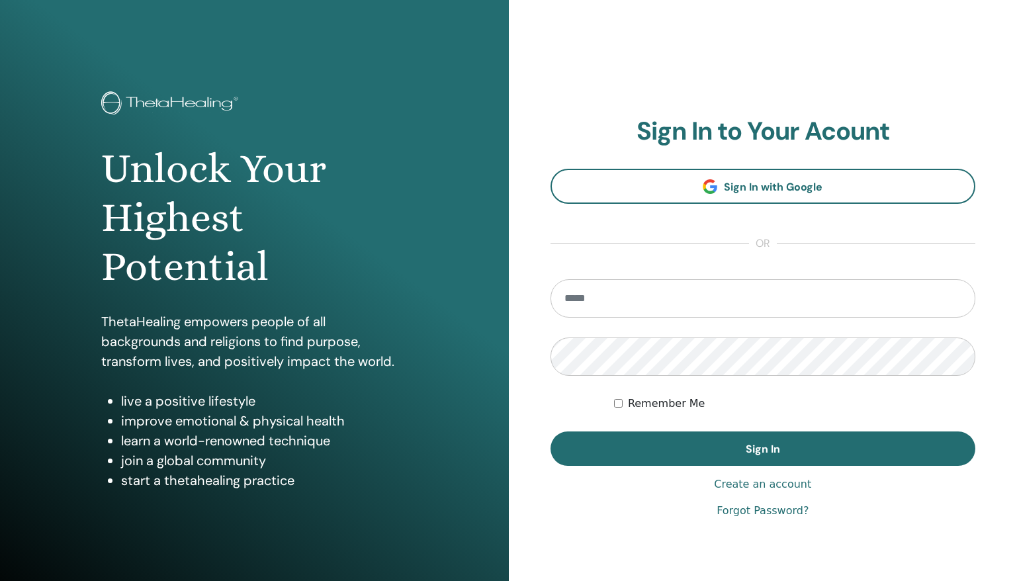
type input "**********"
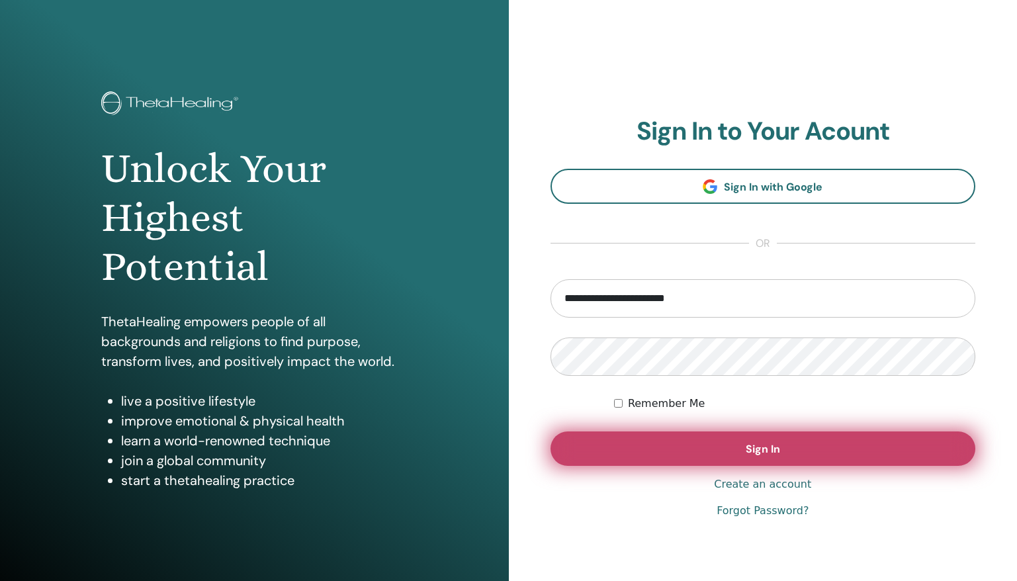
click at [637, 454] on button "Sign In" at bounding box center [762, 448] width 425 height 34
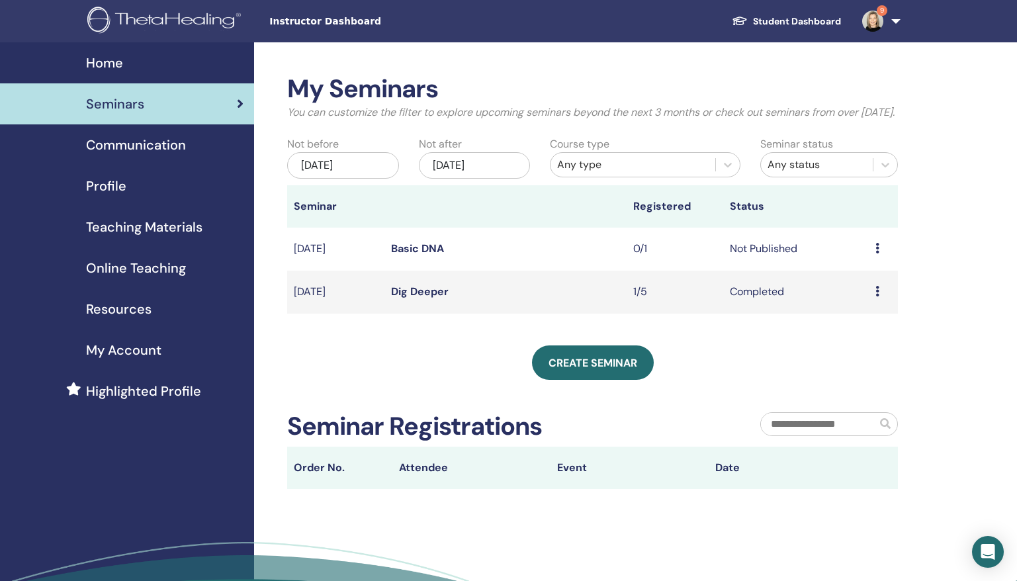
click at [878, 253] on icon at bounding box center [877, 248] width 4 height 11
click at [326, 18] on span "Instructor Dashboard" at bounding box center [368, 22] width 198 height 14
click at [232, 108] on div "Seminars" at bounding box center [127, 104] width 233 height 20
click at [880, 257] on div "Preview Edit Attendees Cancel" at bounding box center [883, 249] width 16 height 16
click at [867, 316] on link "Attendees" at bounding box center [868, 316] width 50 height 14
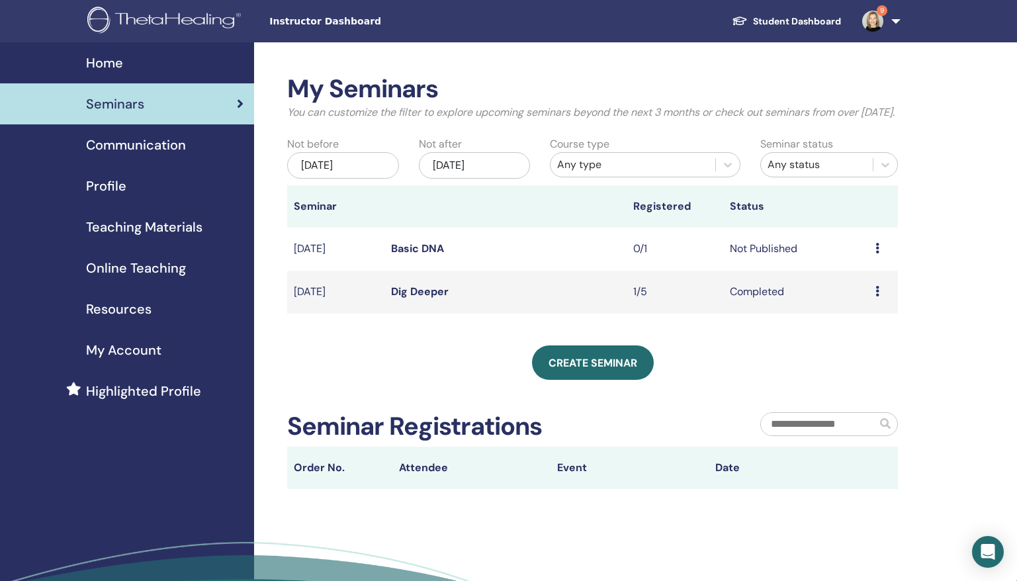
click at [880, 257] on div "Preview Edit Attendees Cancel" at bounding box center [883, 249] width 16 height 16
click at [859, 312] on link "Attendees" at bounding box center [868, 316] width 50 height 14
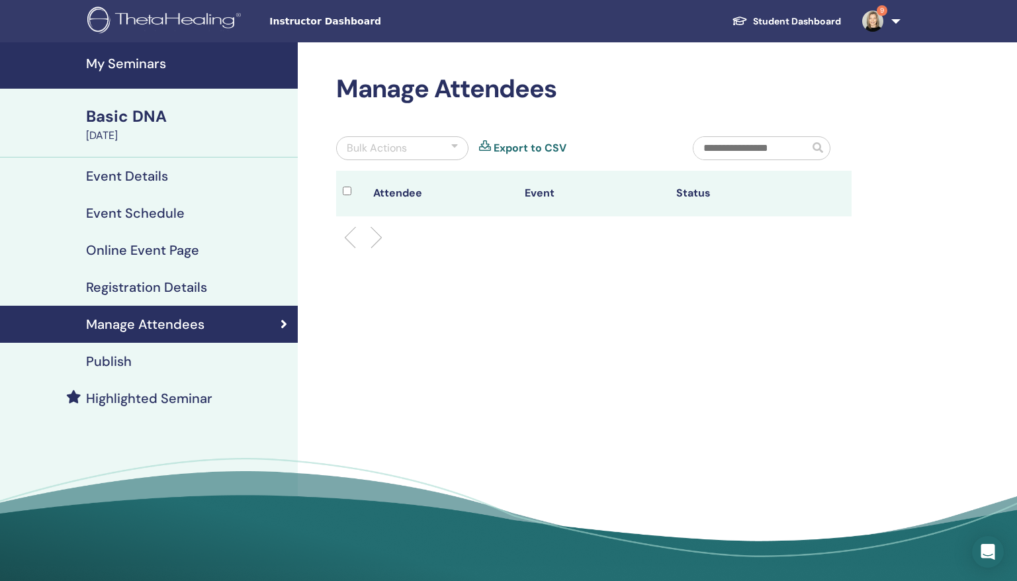
click at [349, 241] on li at bounding box center [355, 237] width 22 height 22
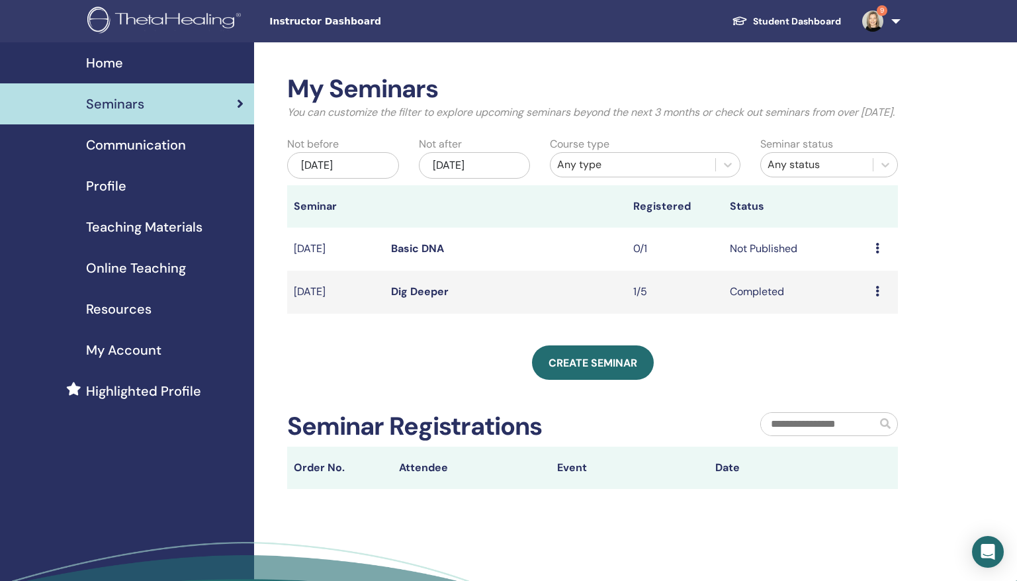
click at [703, 380] on div "Create seminar" at bounding box center [592, 362] width 611 height 34
click at [129, 353] on span "My Account" at bounding box center [123, 350] width 75 height 20
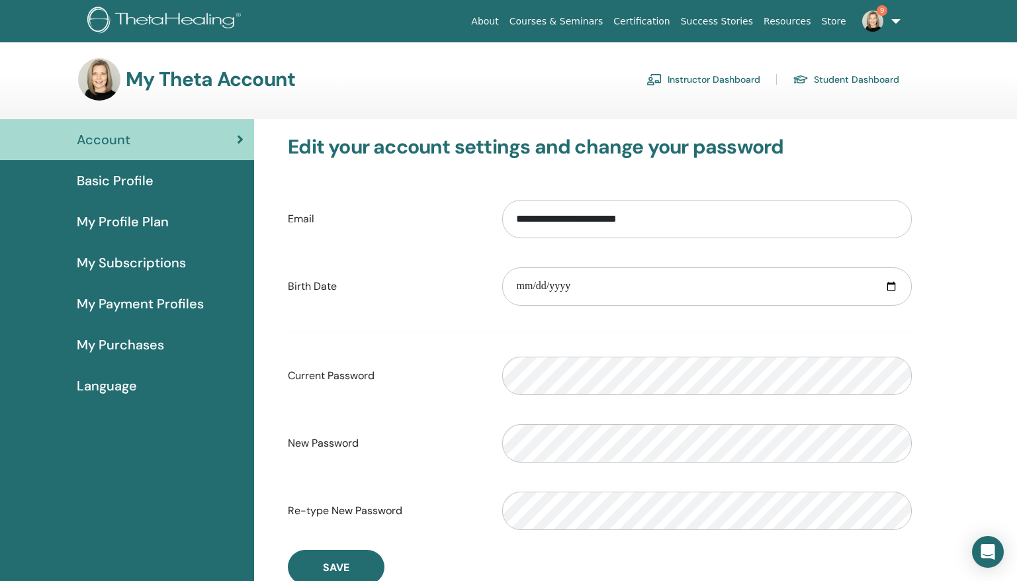
click at [124, 185] on span "Basic Profile" at bounding box center [115, 181] width 77 height 20
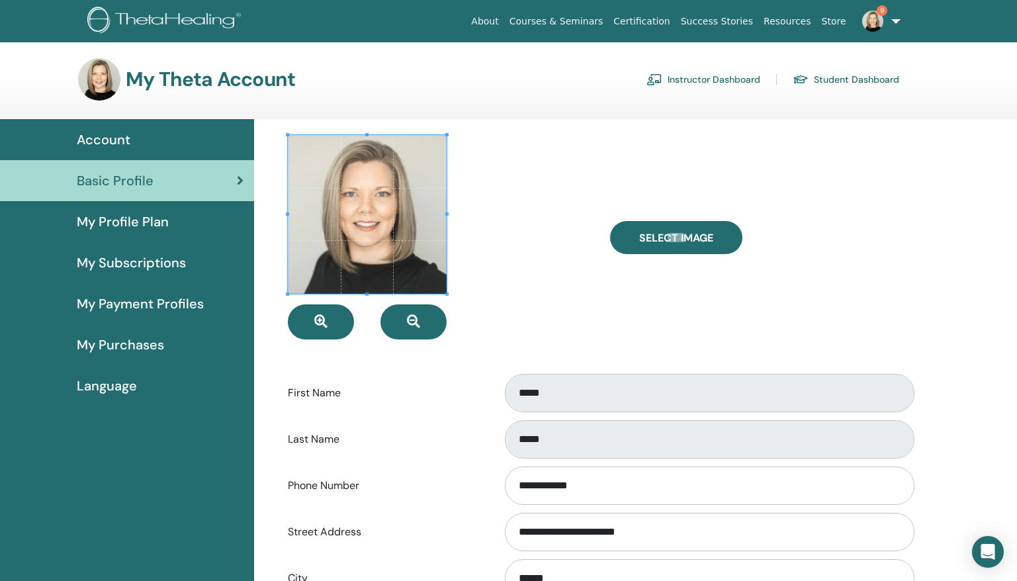
click at [705, 73] on link "Instructor Dashboard" at bounding box center [703, 79] width 114 height 21
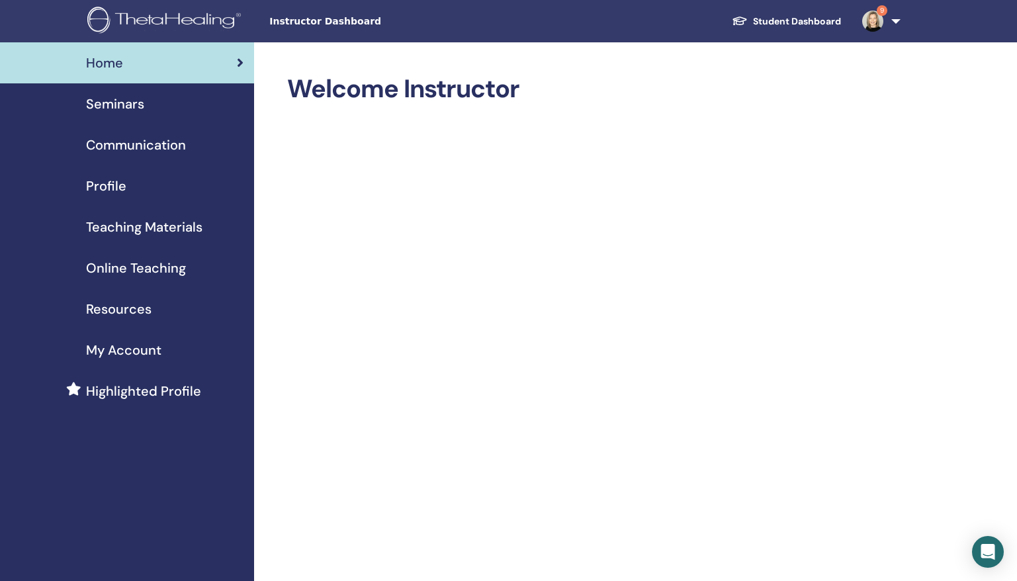
click at [150, 110] on div "Seminars" at bounding box center [127, 104] width 233 height 20
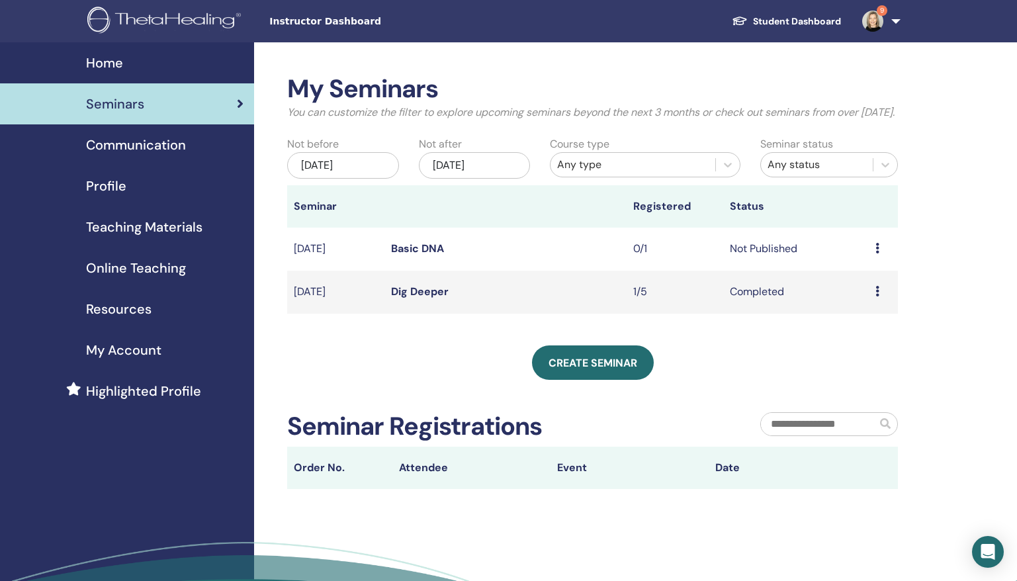
click at [163, 271] on span "Online Teaching" at bounding box center [136, 268] width 100 height 20
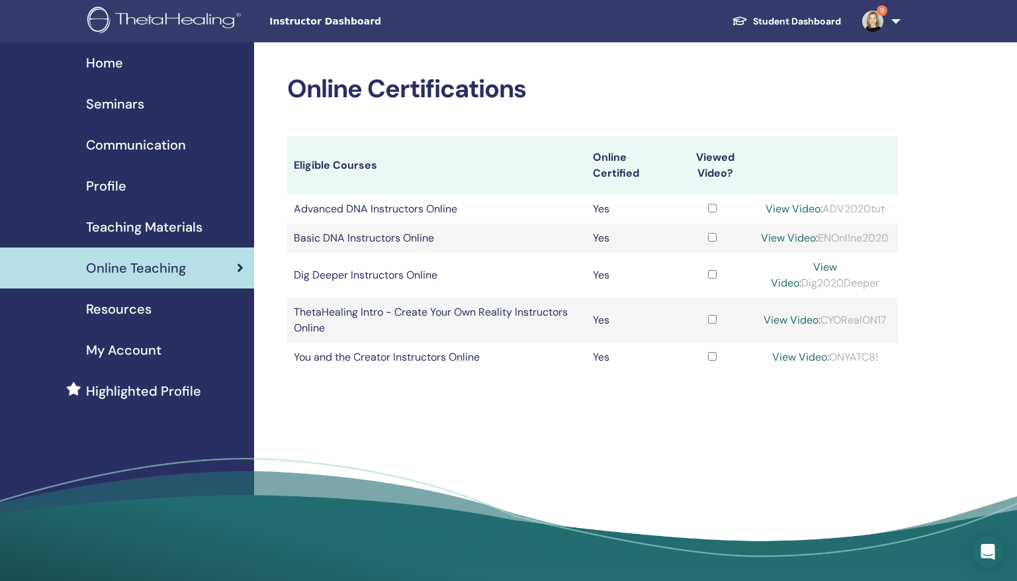
click at [138, 103] on span "Seminars" at bounding box center [115, 104] width 58 height 20
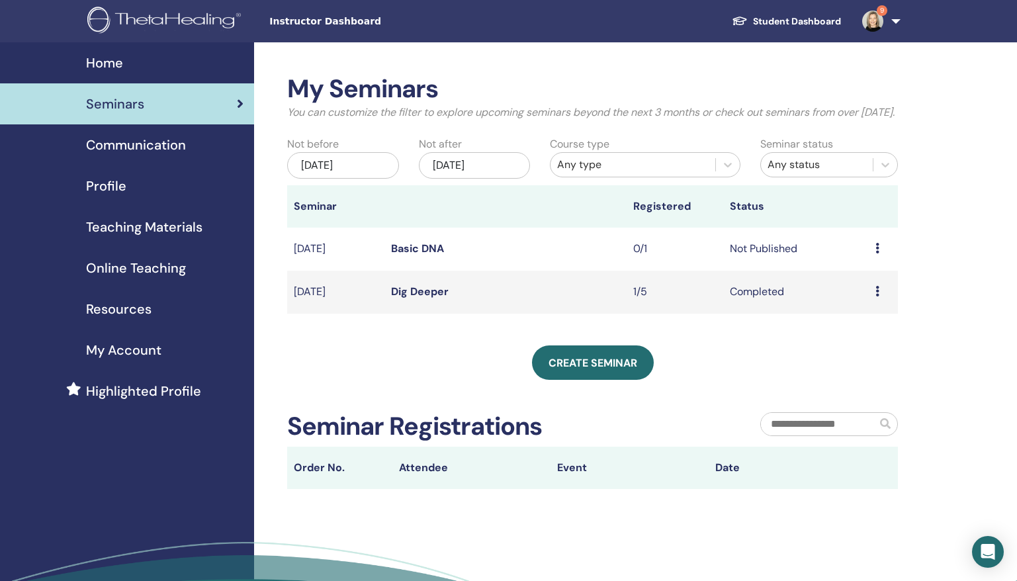
click at [876, 253] on icon at bounding box center [877, 248] width 4 height 11
click at [857, 298] on link "Edit" at bounding box center [849, 297] width 19 height 14
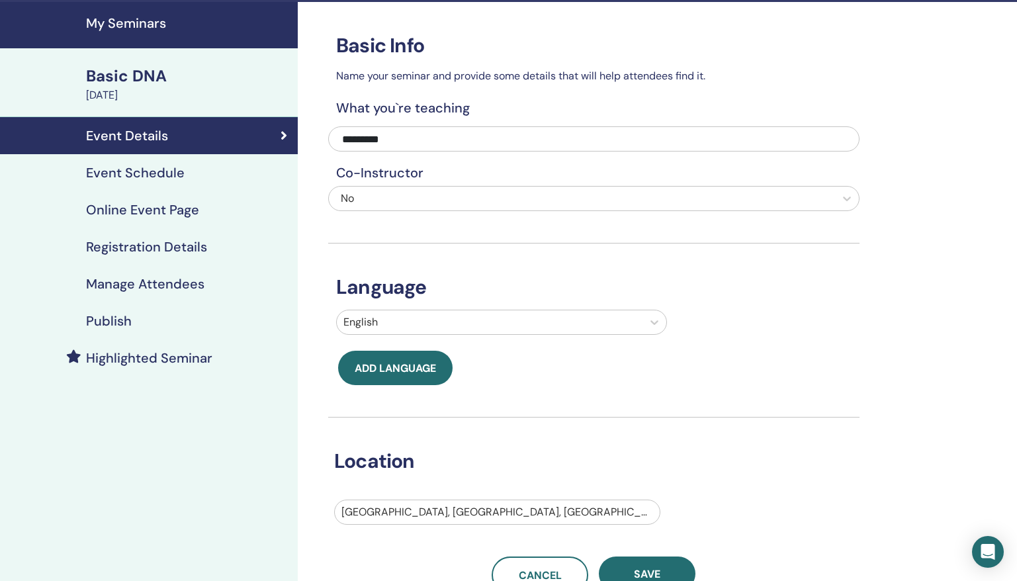
scroll to position [35, 0]
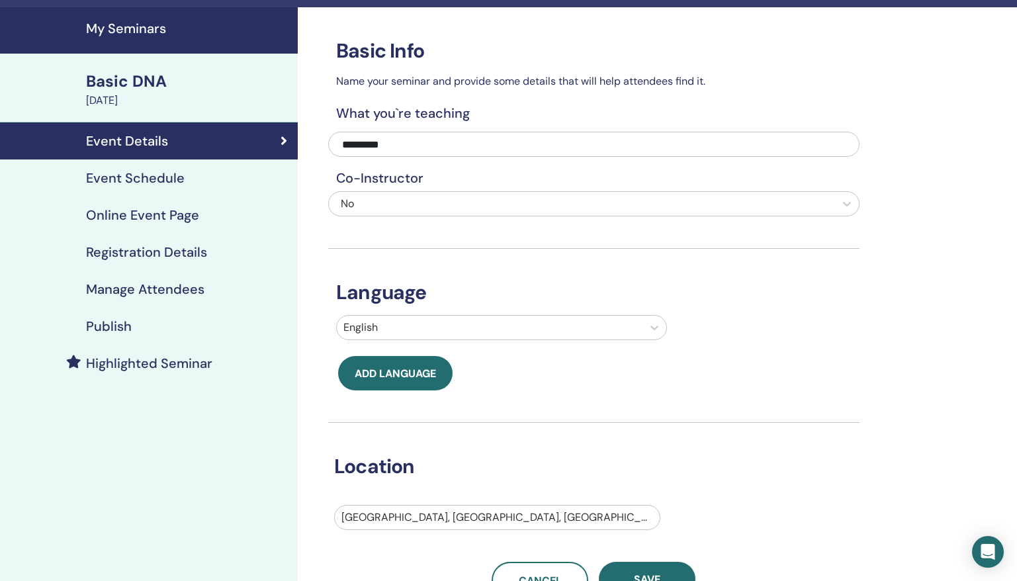
click at [114, 185] on h4 "Event Schedule" at bounding box center [135, 178] width 99 height 16
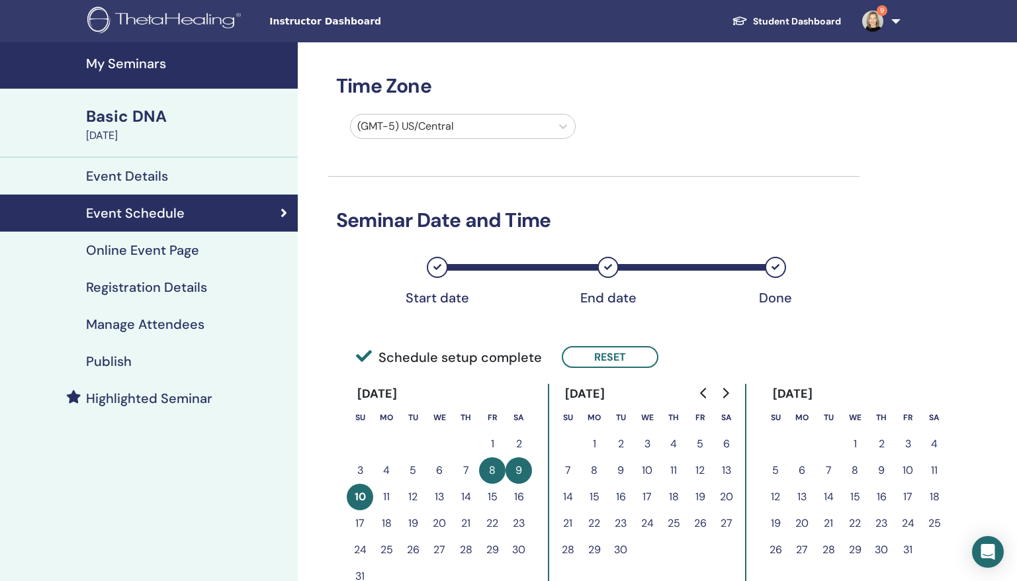
click at [159, 252] on h4 "Online Event Page" at bounding box center [142, 250] width 113 height 16
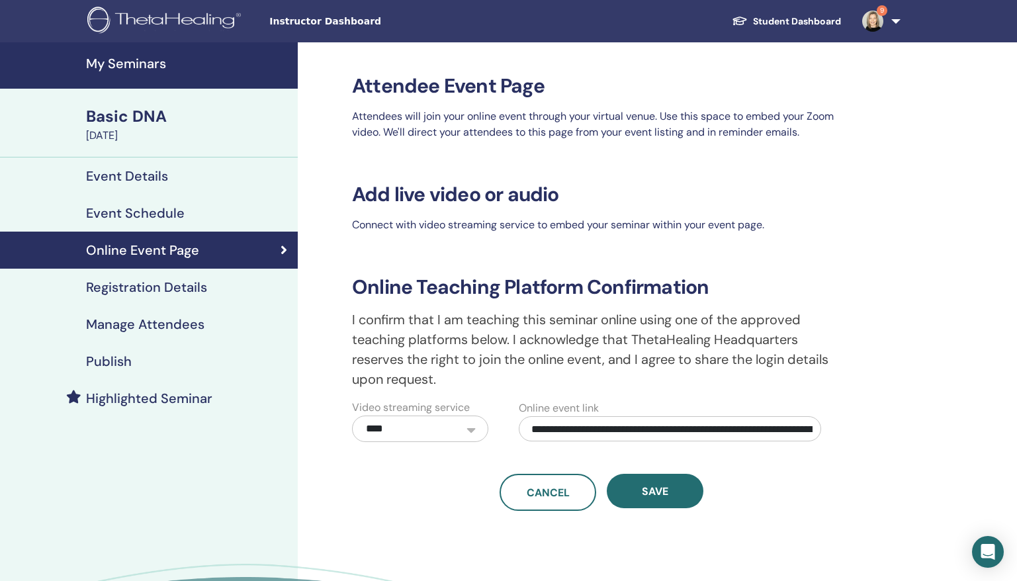
click at [142, 288] on h4 "Registration Details" at bounding box center [146, 287] width 121 height 16
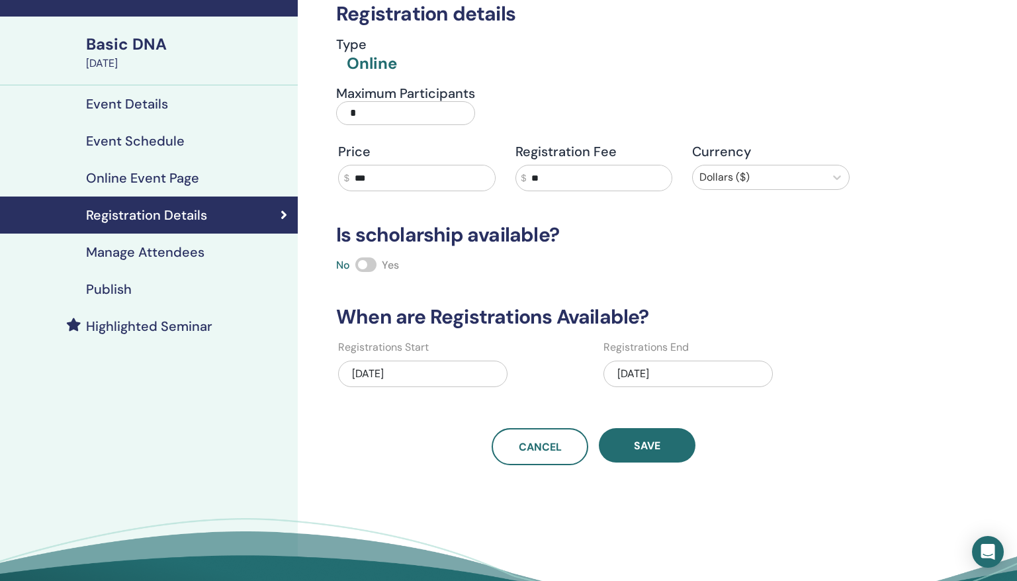
scroll to position [63, 0]
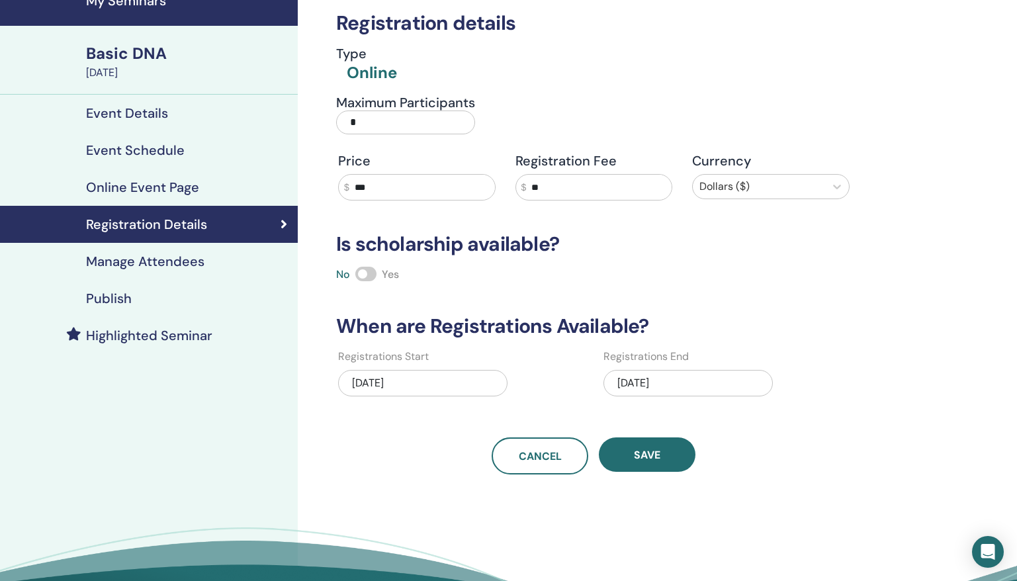
click at [136, 259] on h4 "Manage Attendees" at bounding box center [145, 261] width 118 height 16
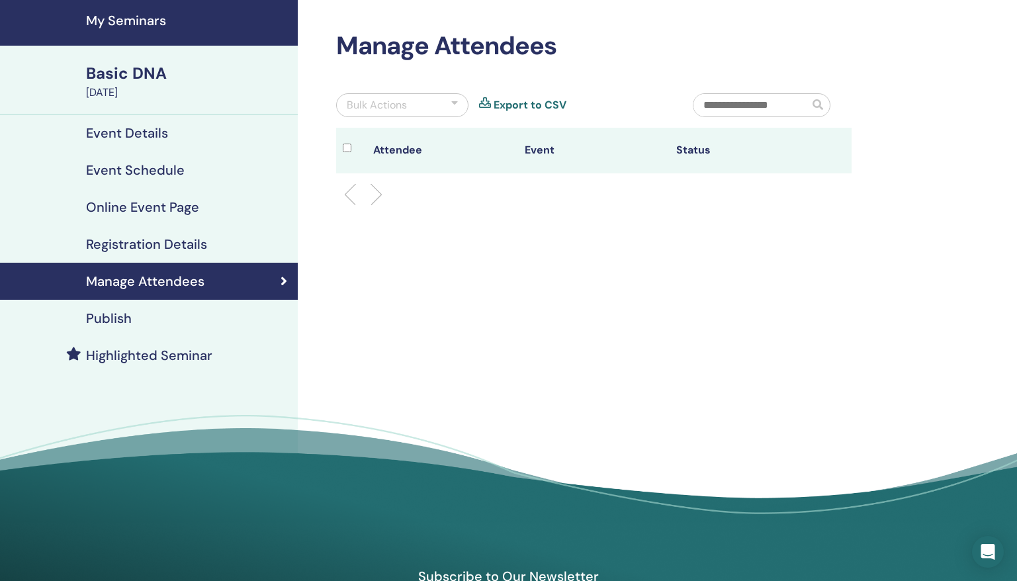
scroll to position [36, 0]
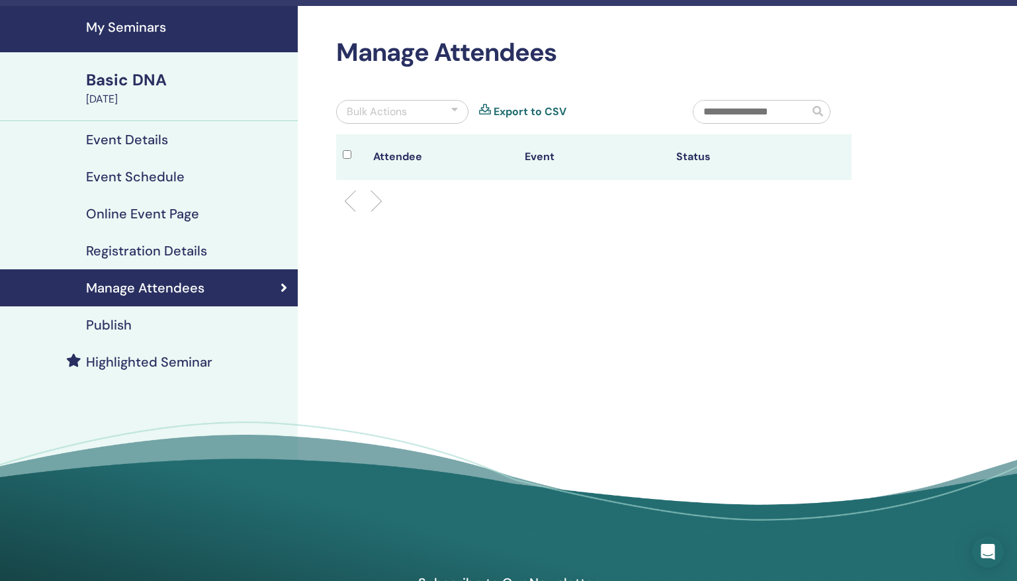
click at [115, 321] on h4 "Publish" at bounding box center [109, 325] width 46 height 16
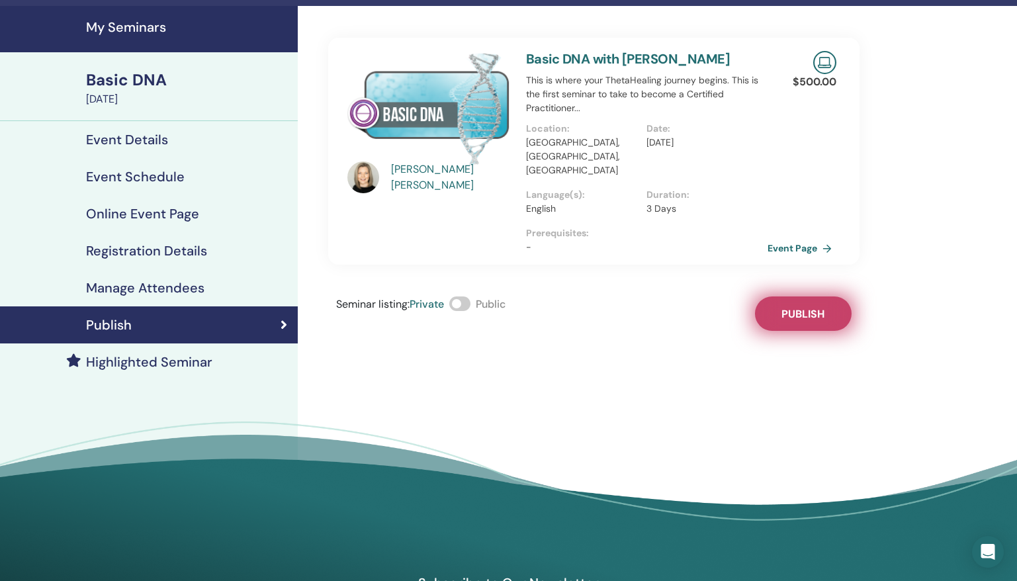
click at [802, 307] on span "Publish" at bounding box center [802, 314] width 43 height 14
click at [146, 149] on link "Event Details" at bounding box center [149, 139] width 298 height 37
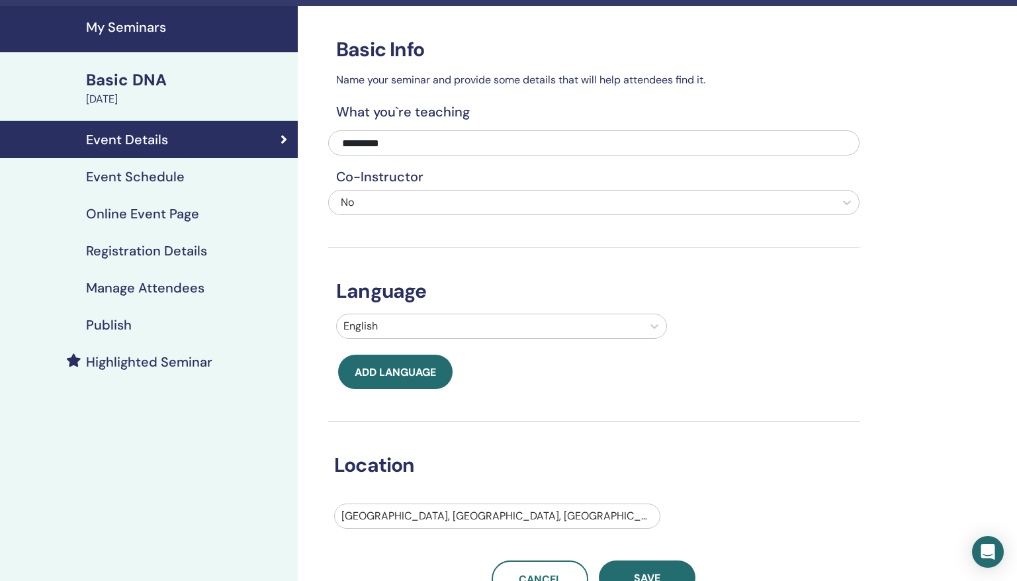
click at [146, 149] on link "Event Details" at bounding box center [149, 139] width 298 height 37
click at [168, 182] on h4 "Event Schedule" at bounding box center [135, 177] width 99 height 16
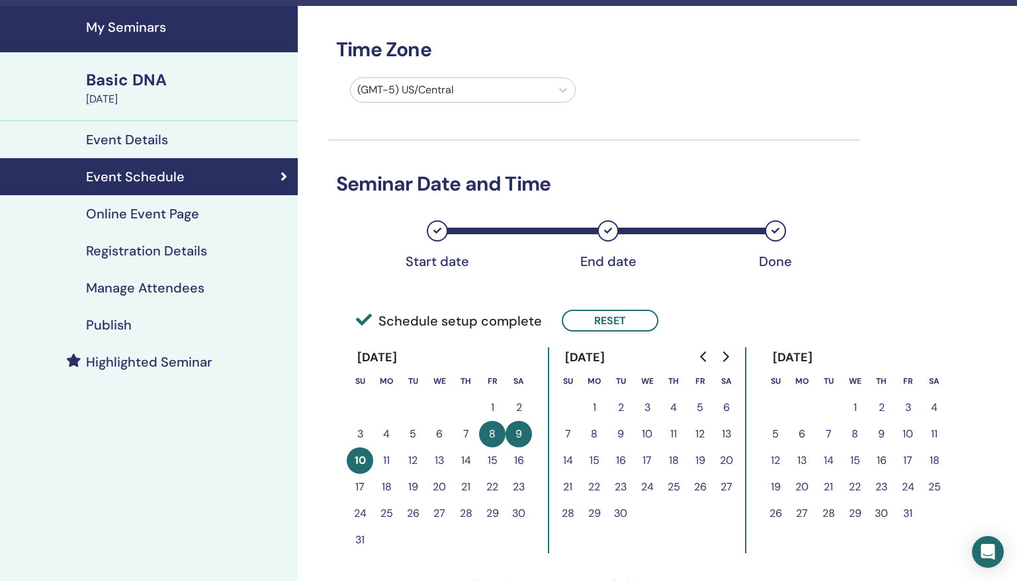
click at [163, 253] on h4 "Registration Details" at bounding box center [146, 251] width 121 height 16
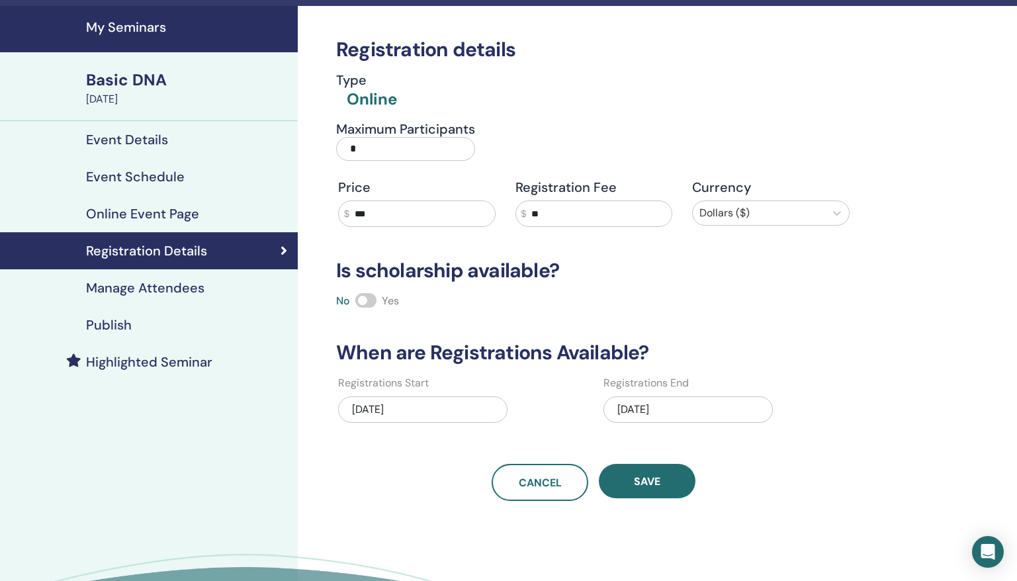
click at [641, 409] on div "08/10/2025" at bounding box center [687, 409] width 169 height 26
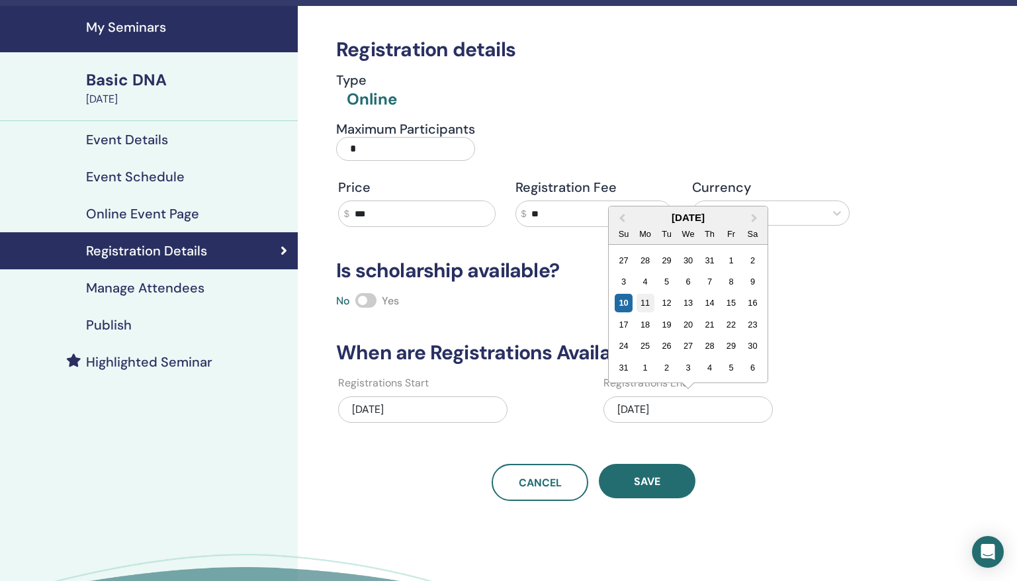
click at [647, 302] on div "11" at bounding box center [645, 303] width 18 height 18
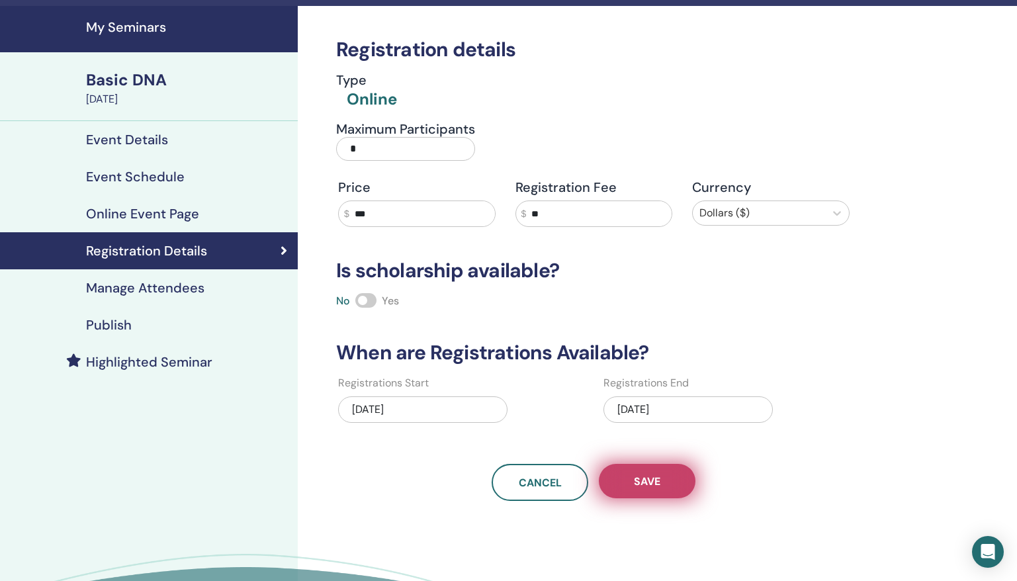
click at [646, 484] on span "Save" at bounding box center [647, 481] width 26 height 14
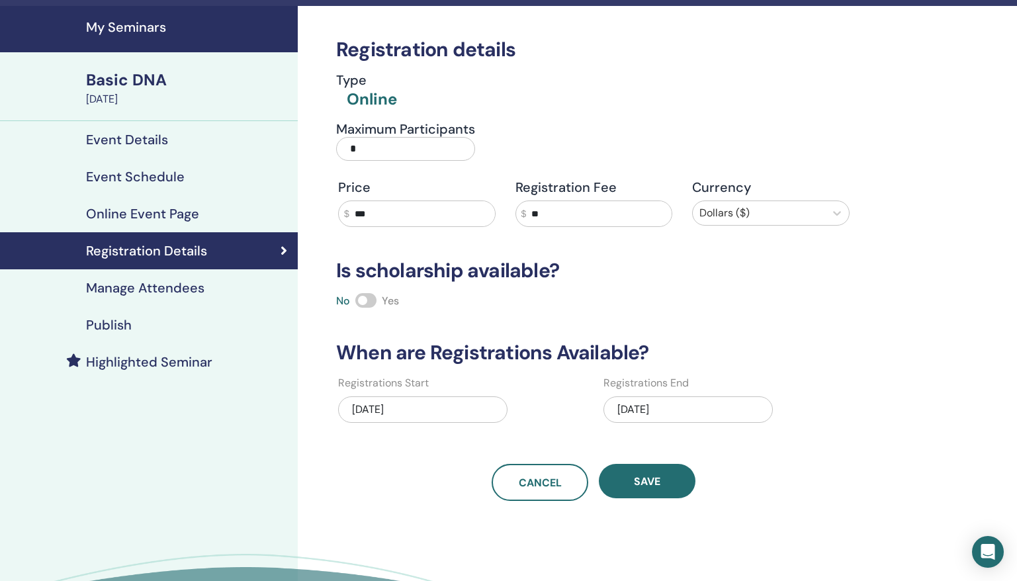
click at [646, 484] on span "Save" at bounding box center [647, 481] width 26 height 14
click at [194, 292] on h4 "Manage Attendees" at bounding box center [145, 288] width 118 height 16
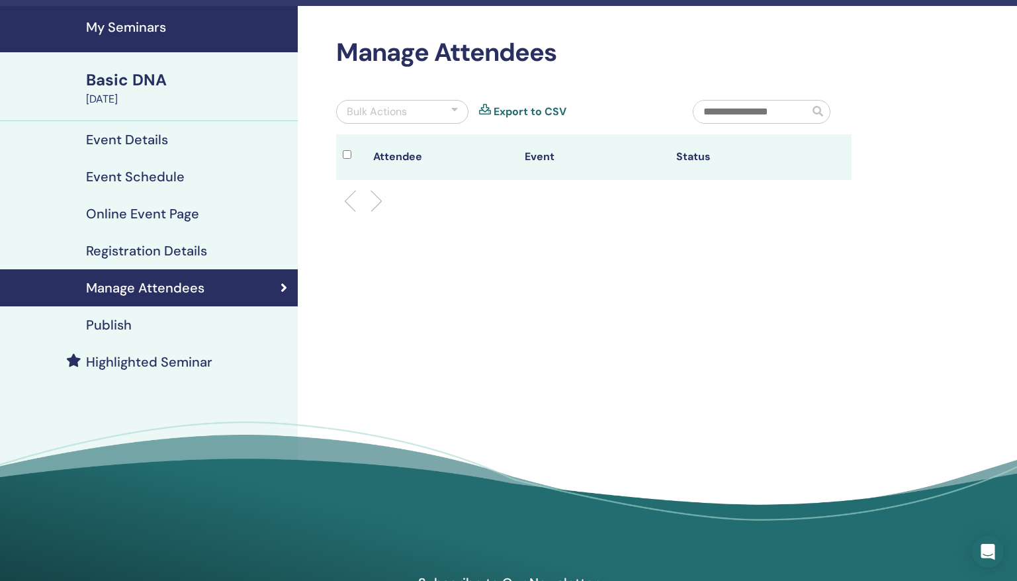
click at [149, 148] on link "Event Details" at bounding box center [149, 139] width 298 height 37
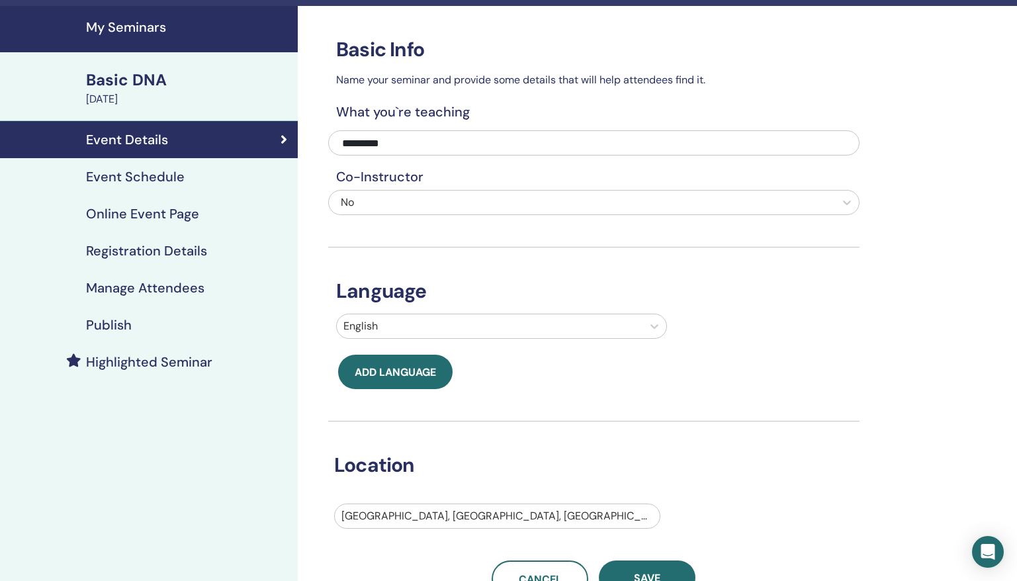
click at [146, 30] on h4 "My Seminars" at bounding box center [188, 27] width 204 height 16
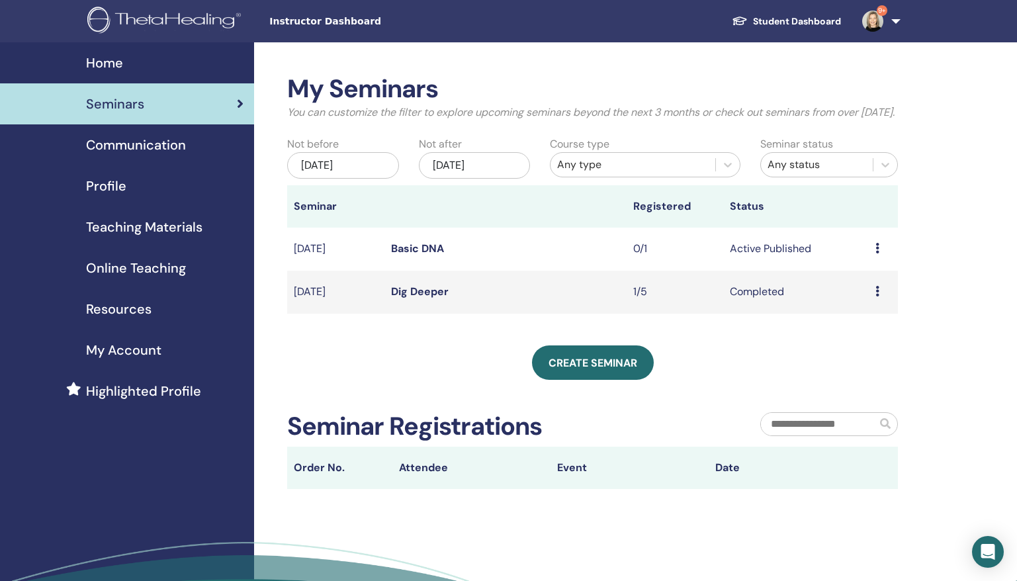
click at [873, 266] on td "Preview Edit Attendees Cancel" at bounding box center [883, 249] width 29 height 43
click at [876, 253] on icon at bounding box center [877, 248] width 4 height 11
click at [864, 280] on link "Preview" at bounding box center [859, 276] width 38 height 14
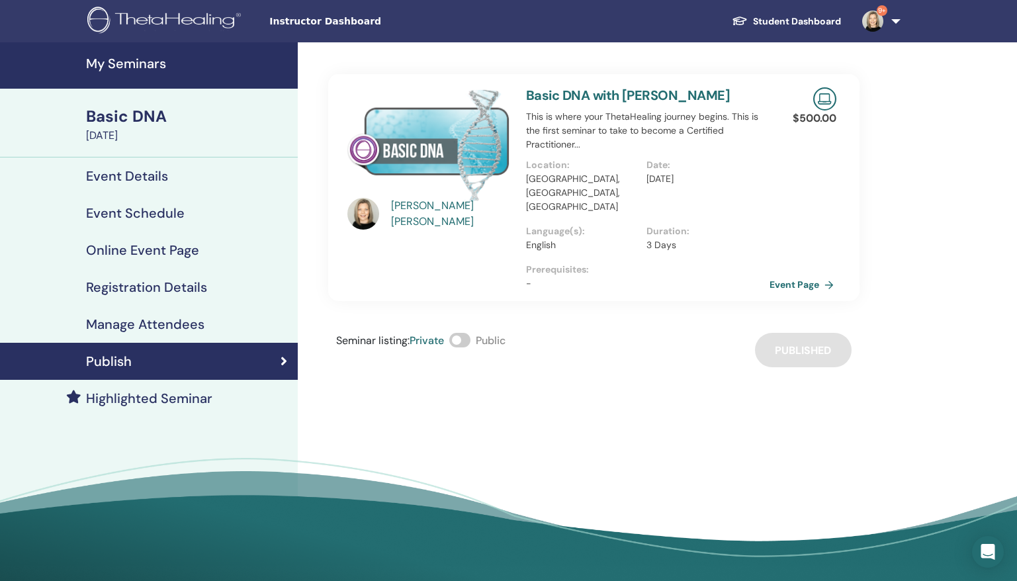
click at [785, 275] on link "Event Page" at bounding box center [803, 285] width 69 height 20
